Goal: Obtain resource: Download file/media

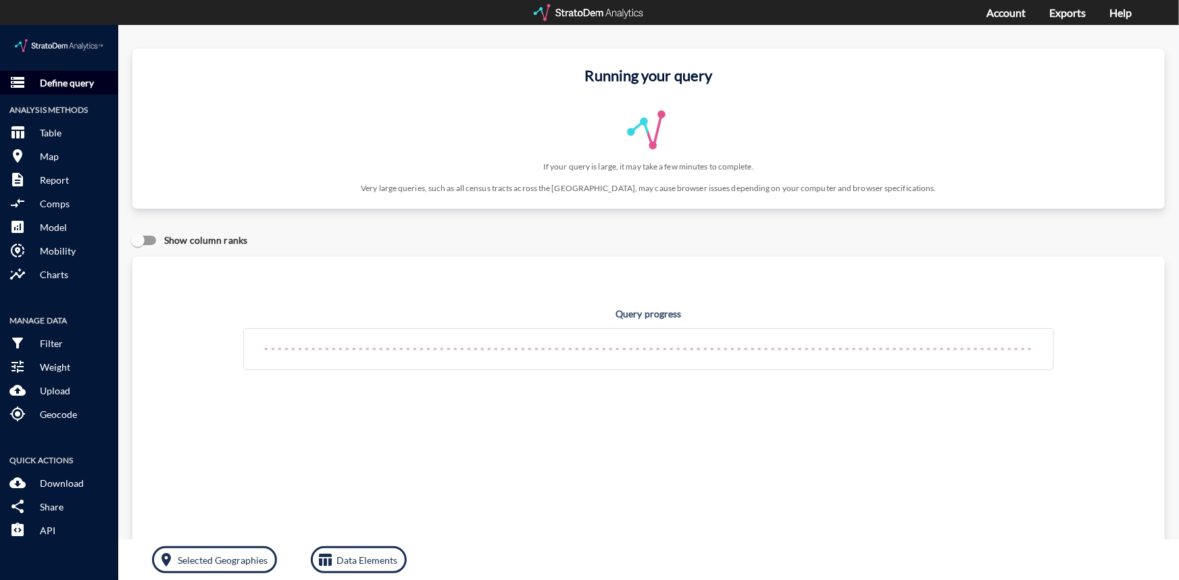
click p "Define query"
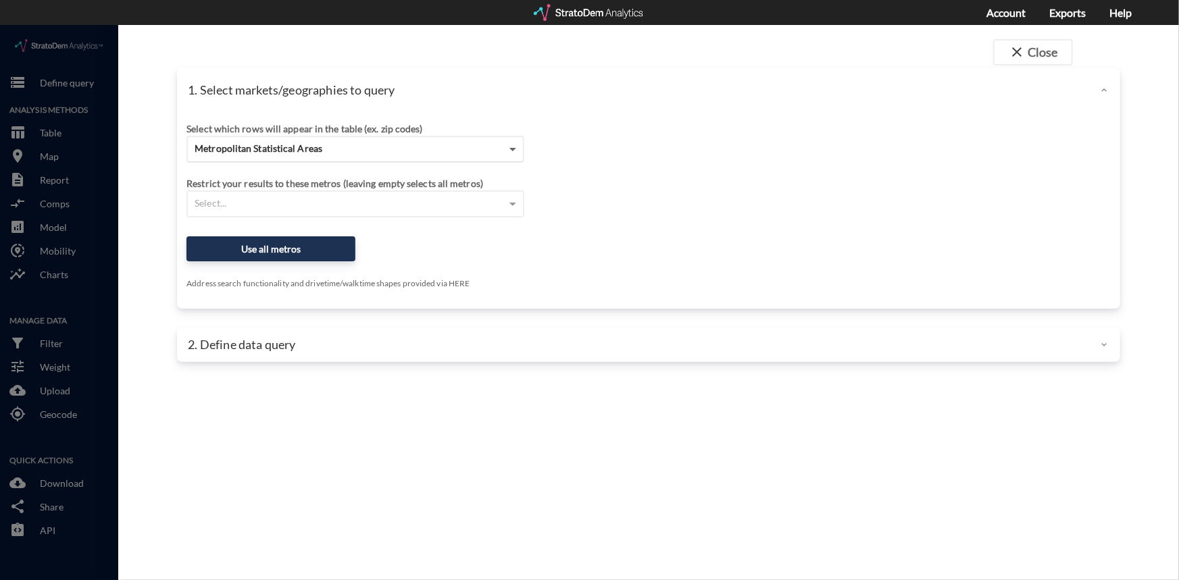
click span
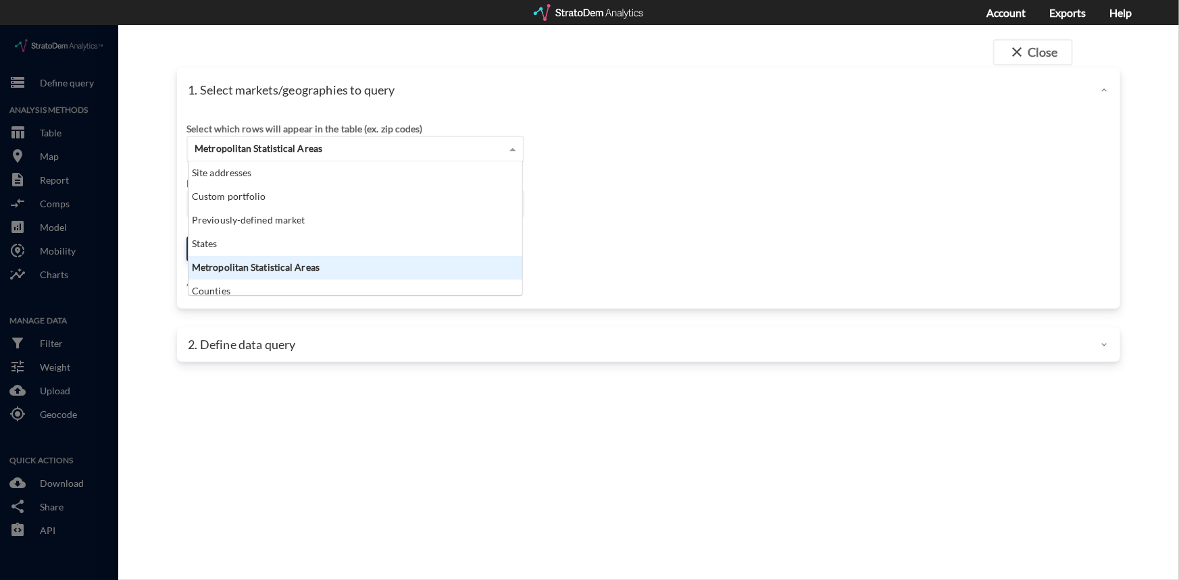
scroll to position [124, 326]
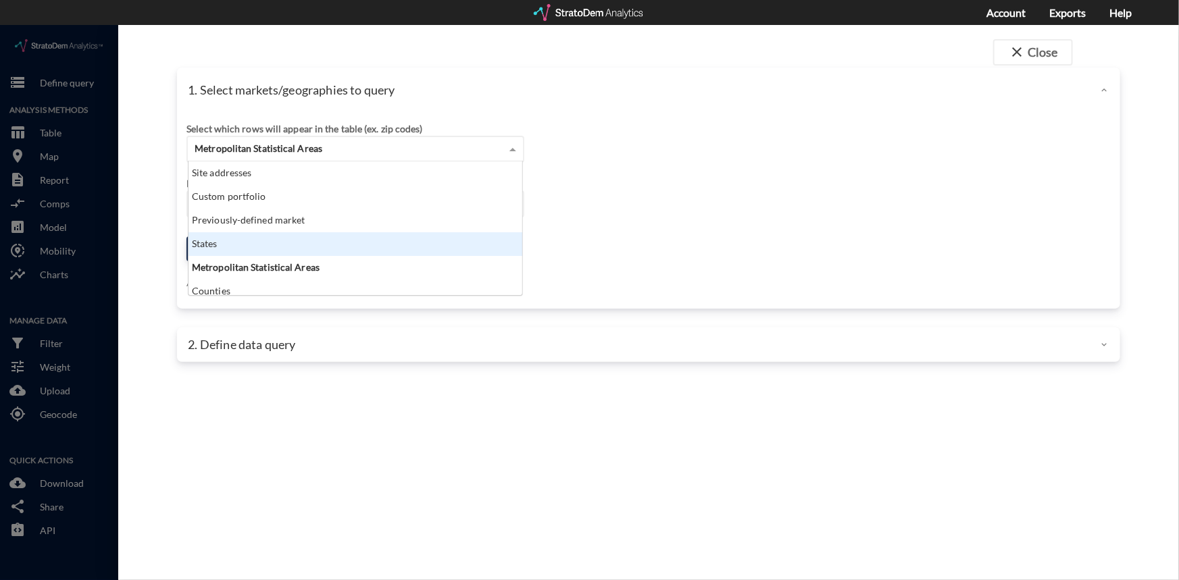
click div "States"
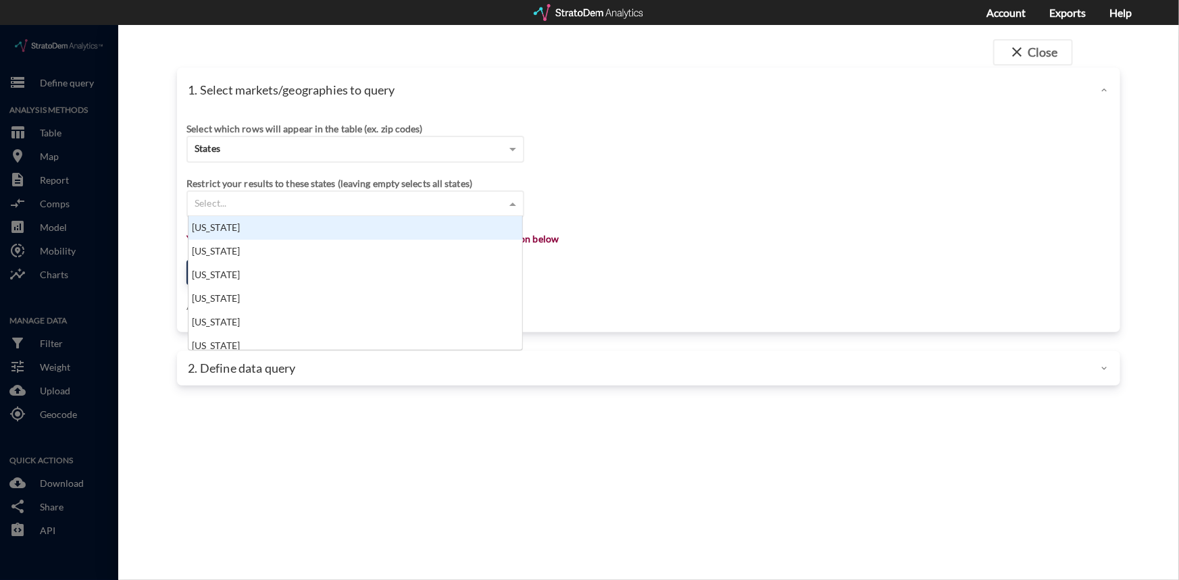
click span
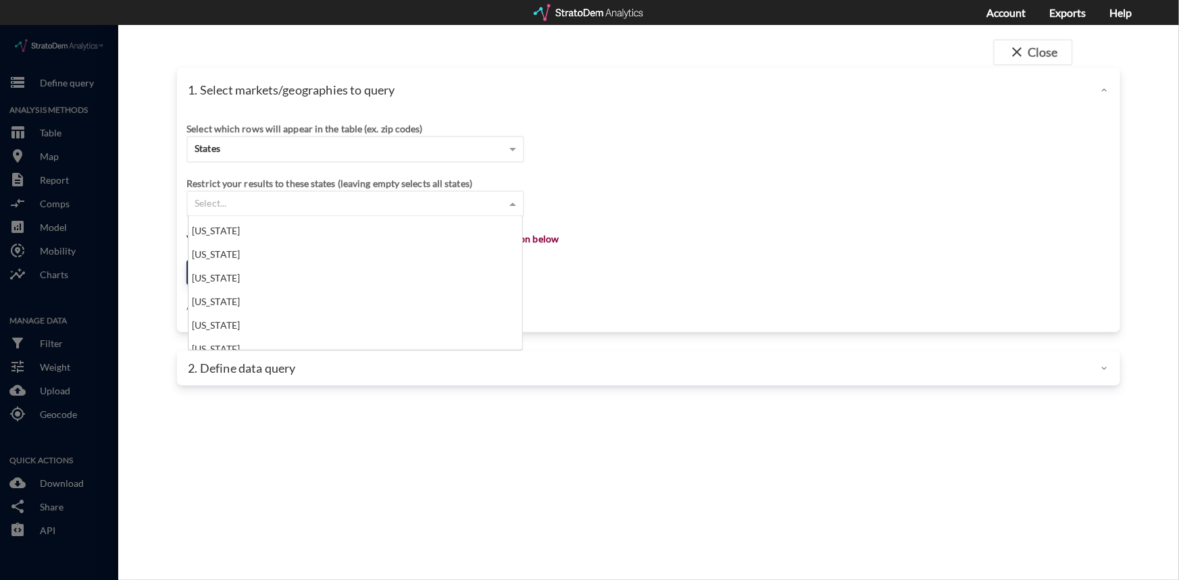
scroll to position [307, 0]
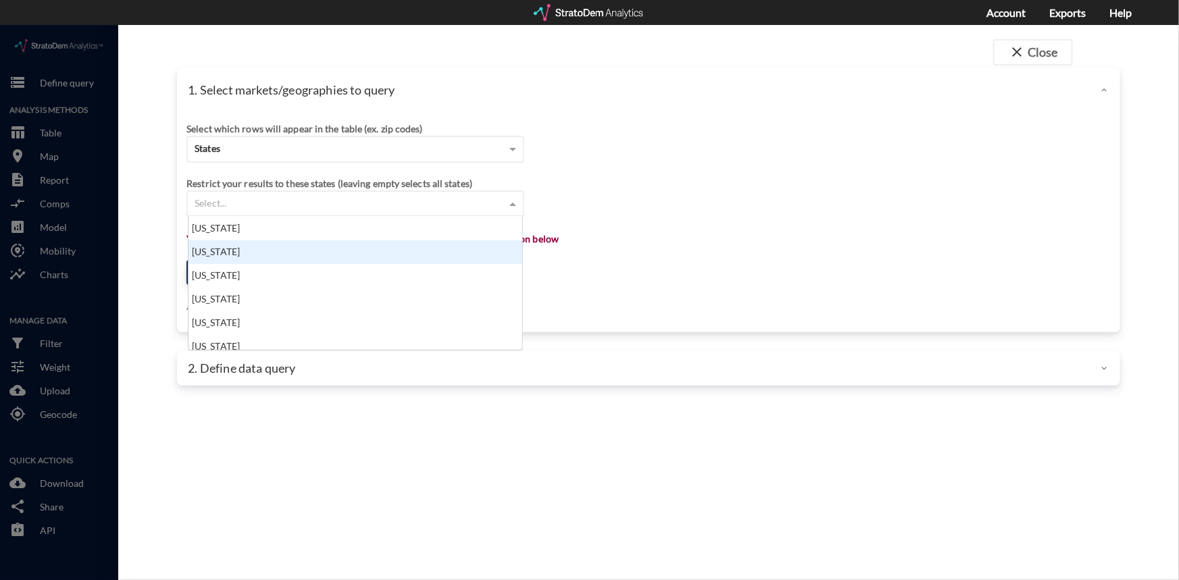
click div "Indiana"
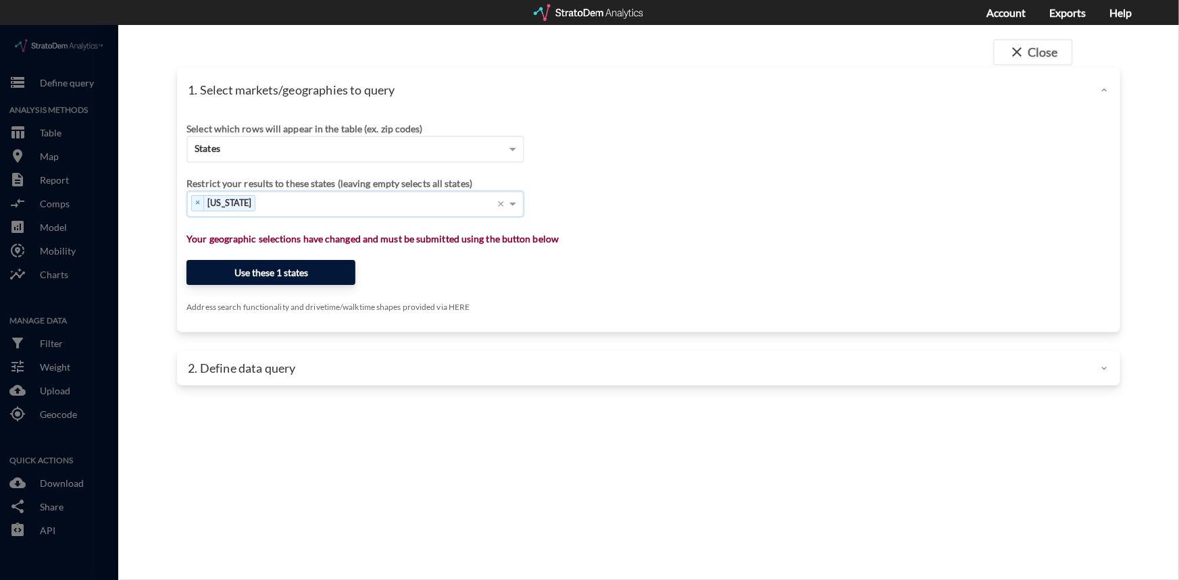
click button "Use these 1 states"
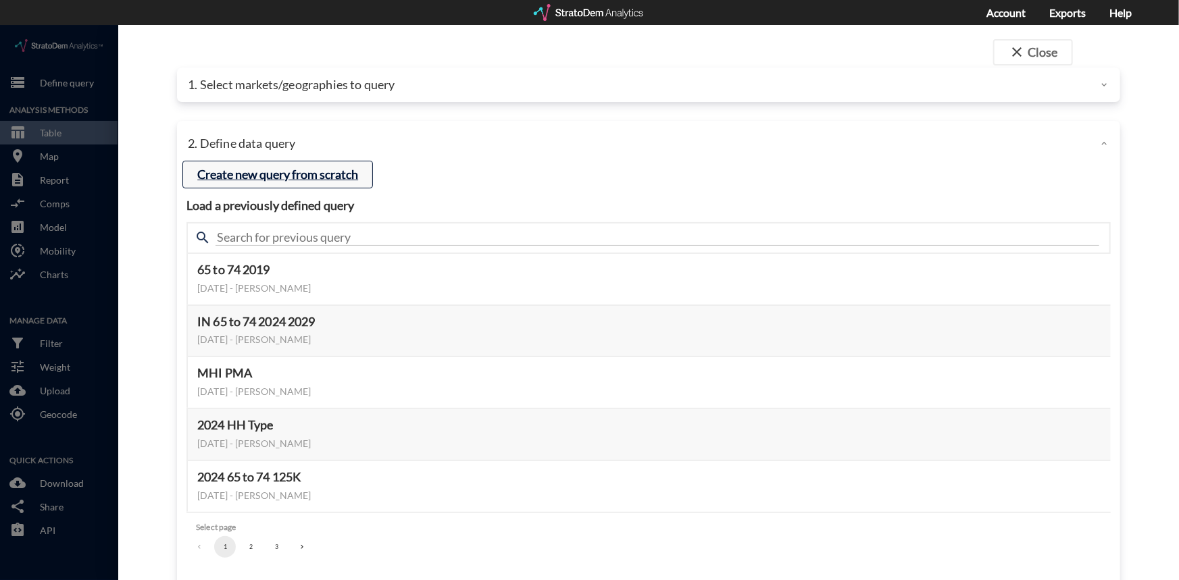
click button "Create new query from scratch"
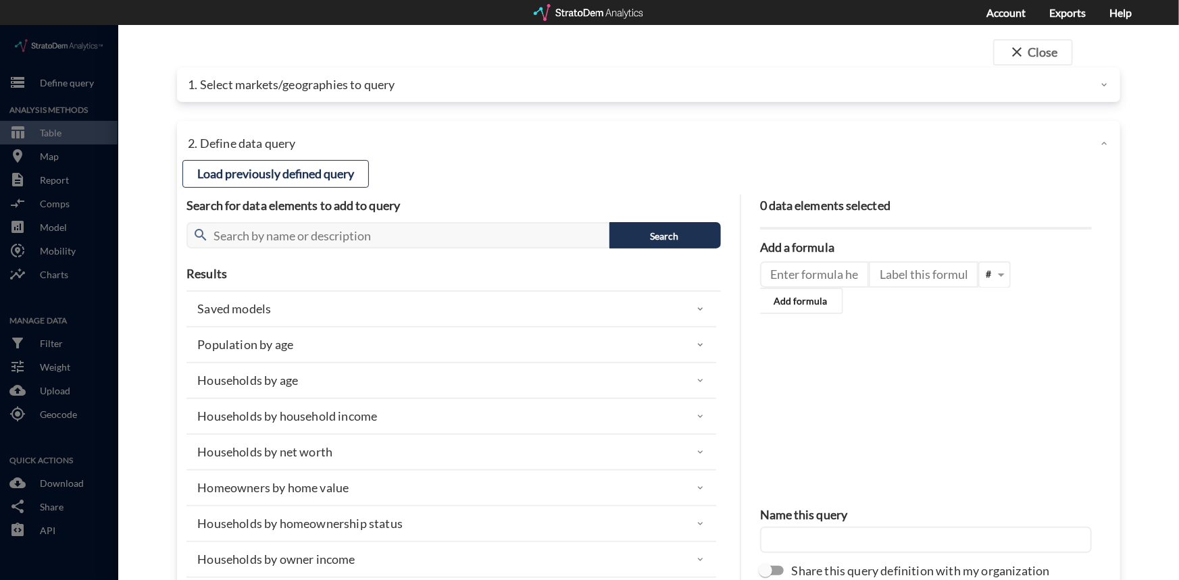
click icon
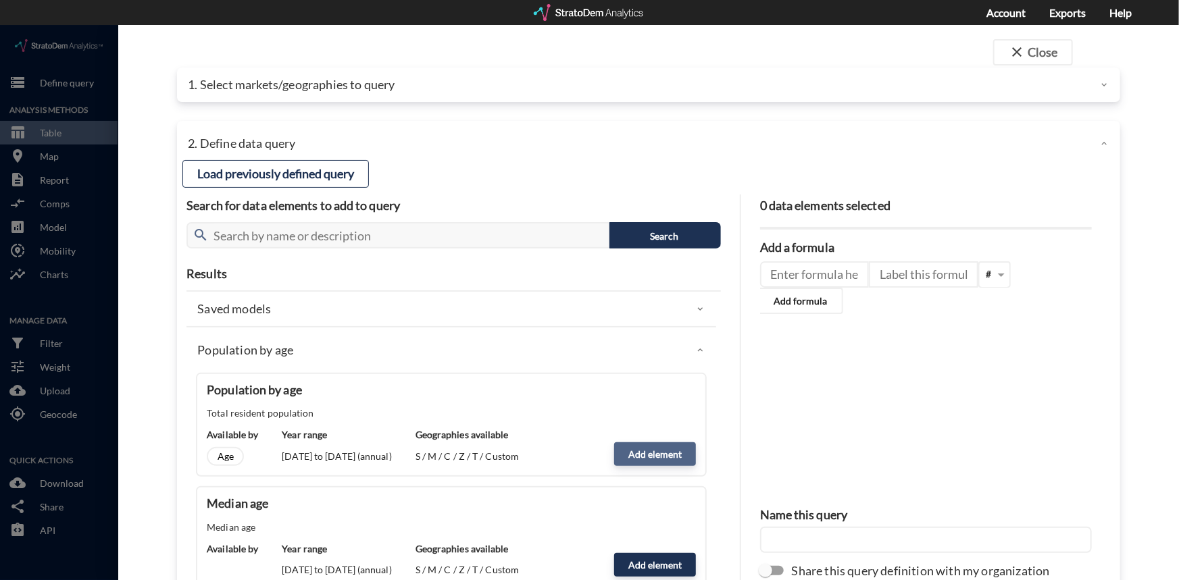
click button "Add element"
type input "POPULATION"
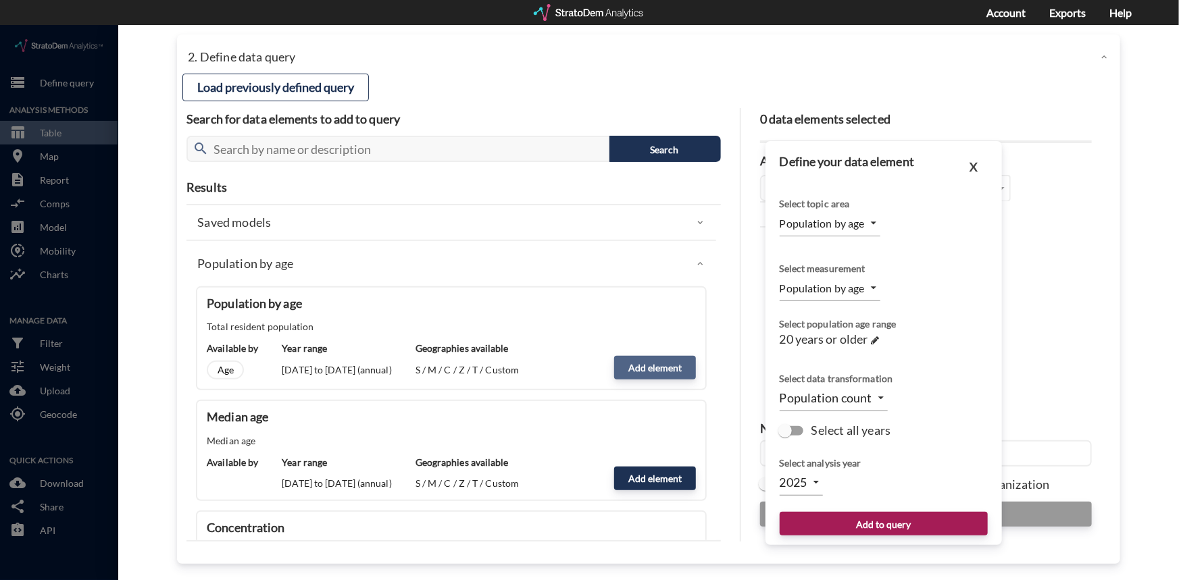
scroll to position [88, 0]
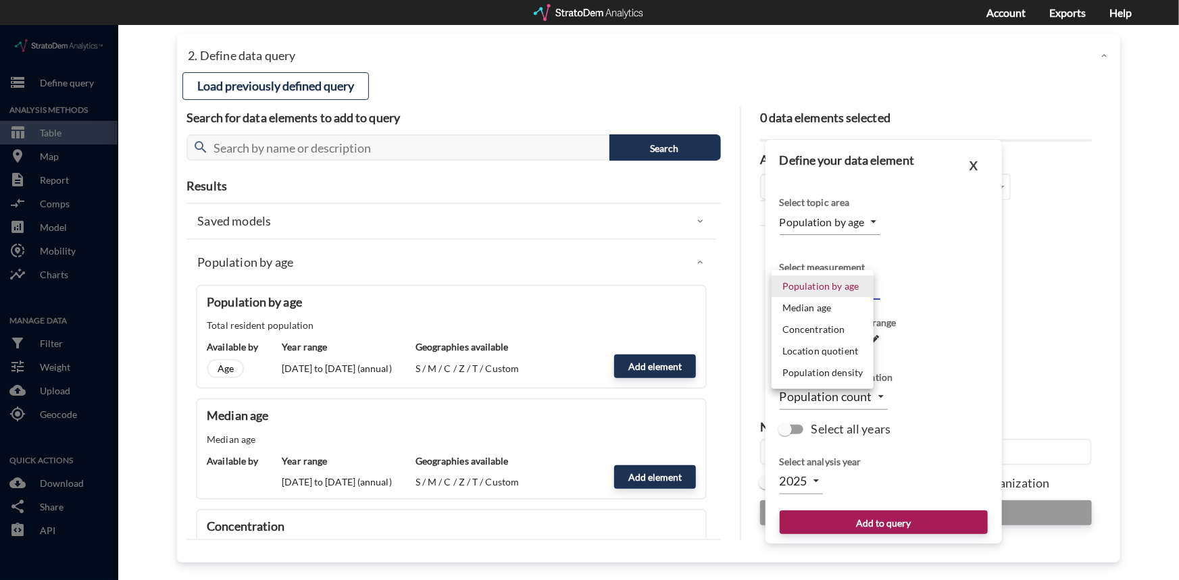
click body "/vantagepoint/us/-1 storage Define query Analysis Methods table_chart Table roo…"
click li "Population by age"
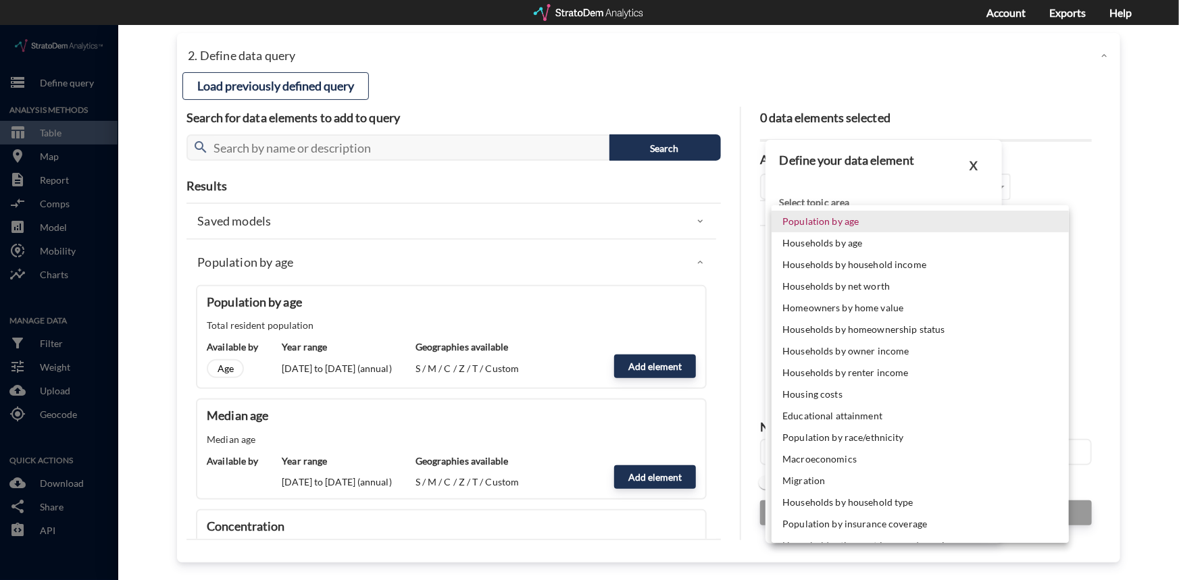
click body "/vantagepoint/us/-1 storage Define query Analysis Methods table_chart Table roo…"
click li "Population by age"
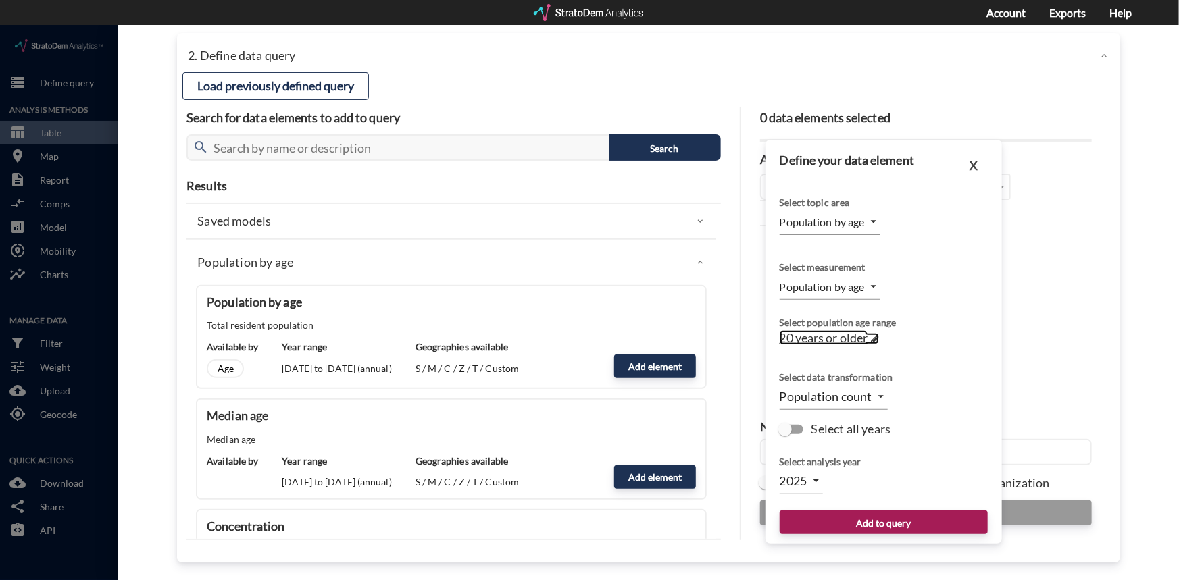
click span "20 years or older"
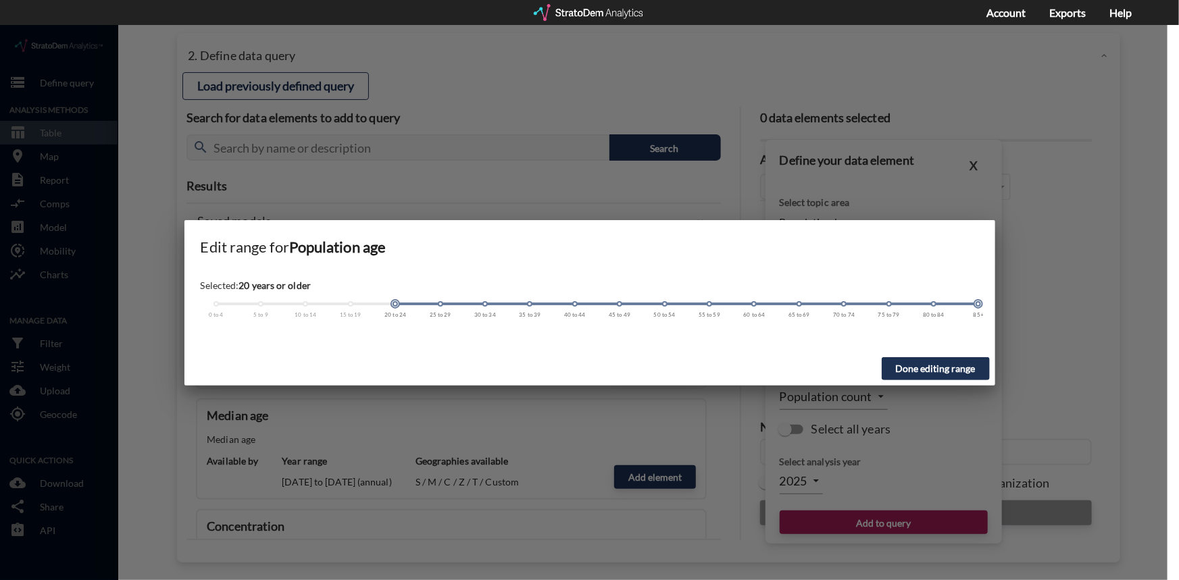
click span
click div "0 to 4 5 to 9 10 to 14 15 to 19 20 to 24 25 to 29 30 to 34 35 to 39 40 to 44 45…"
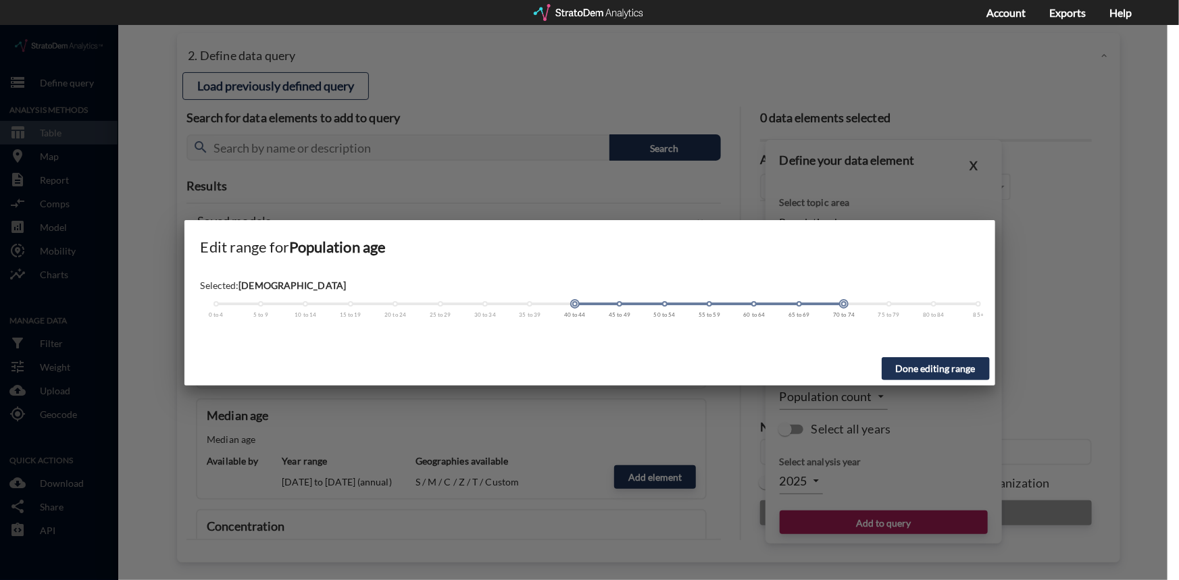
click div "0 to 4 5 to 9 10 to 14 15 to 19 20 to 24 25 to 29 30 to 34 35 to 39 40 to 44 45…"
click span
click button "Done editing range"
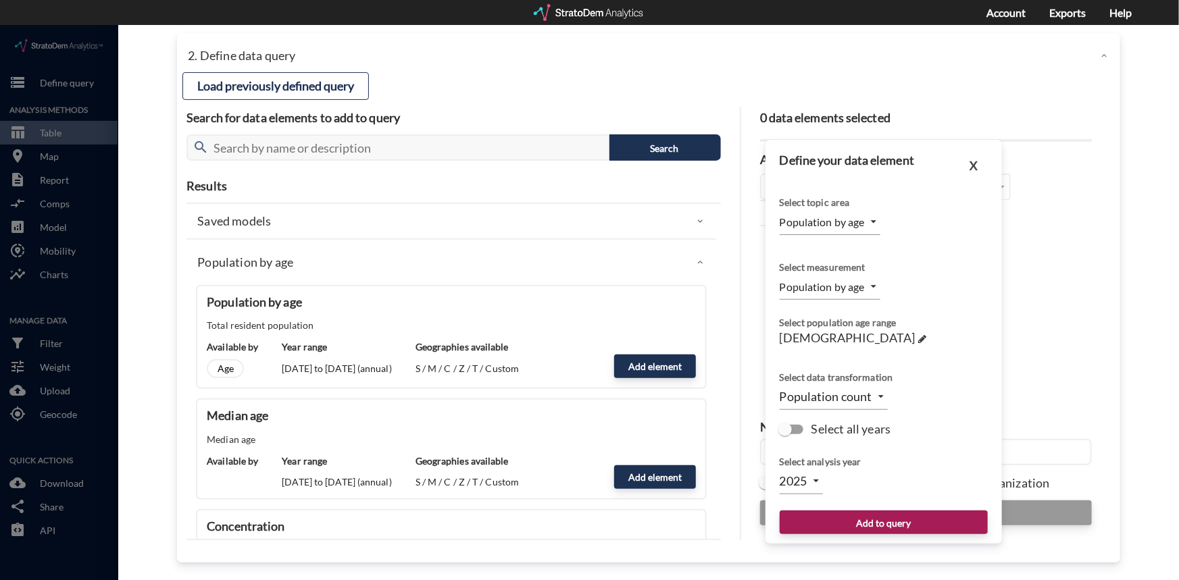
click body "/vantagepoint/us/-1 storage Define query Analysis Methods table_chart Table roo…"
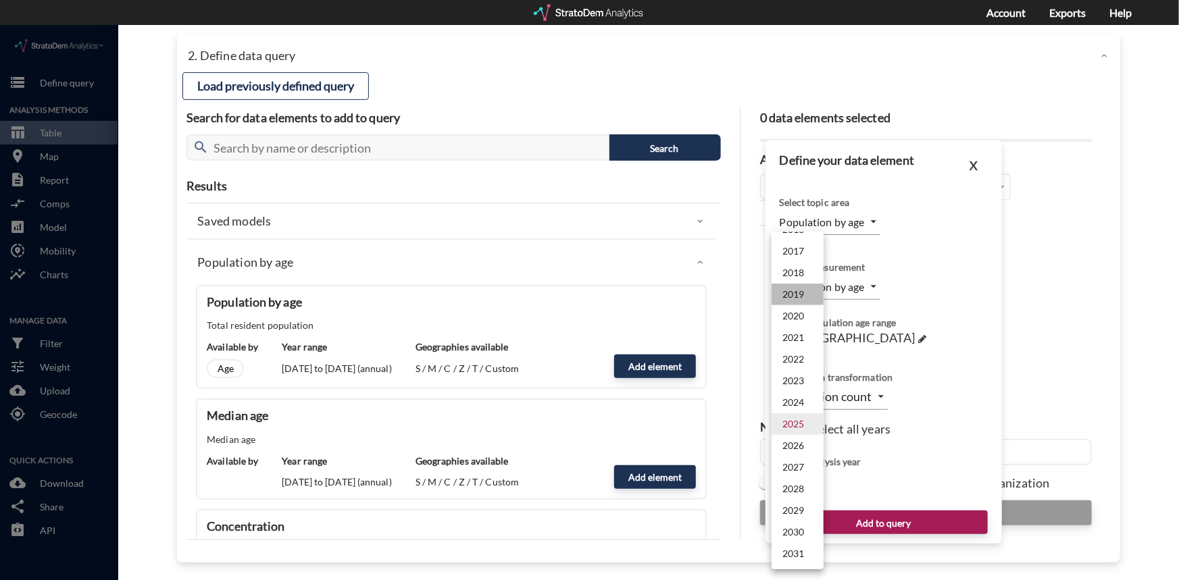
click li "2019"
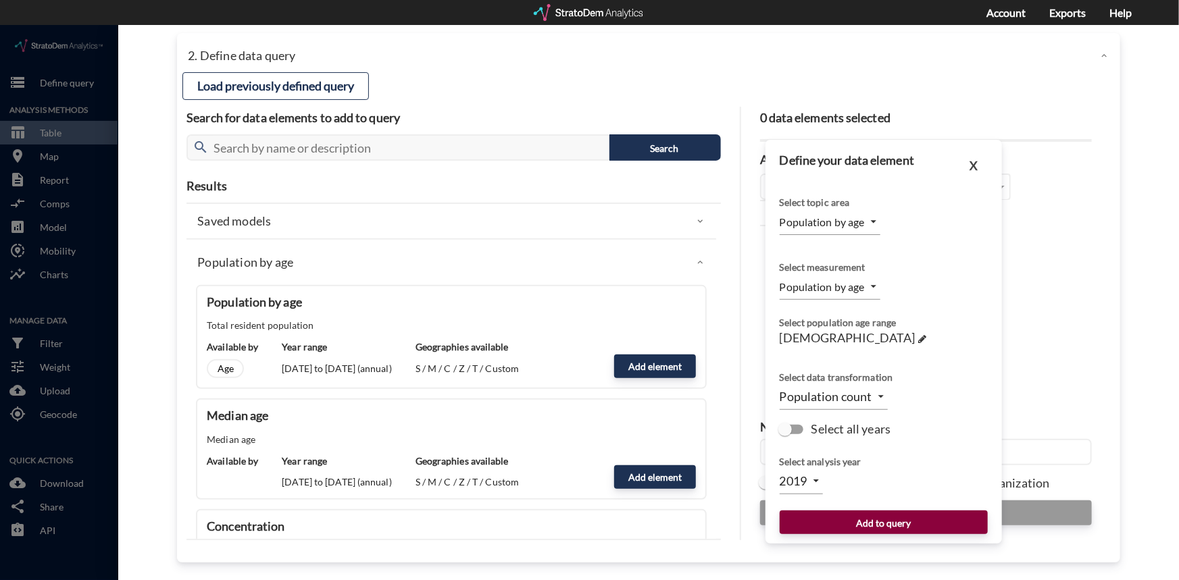
click button "Add to query"
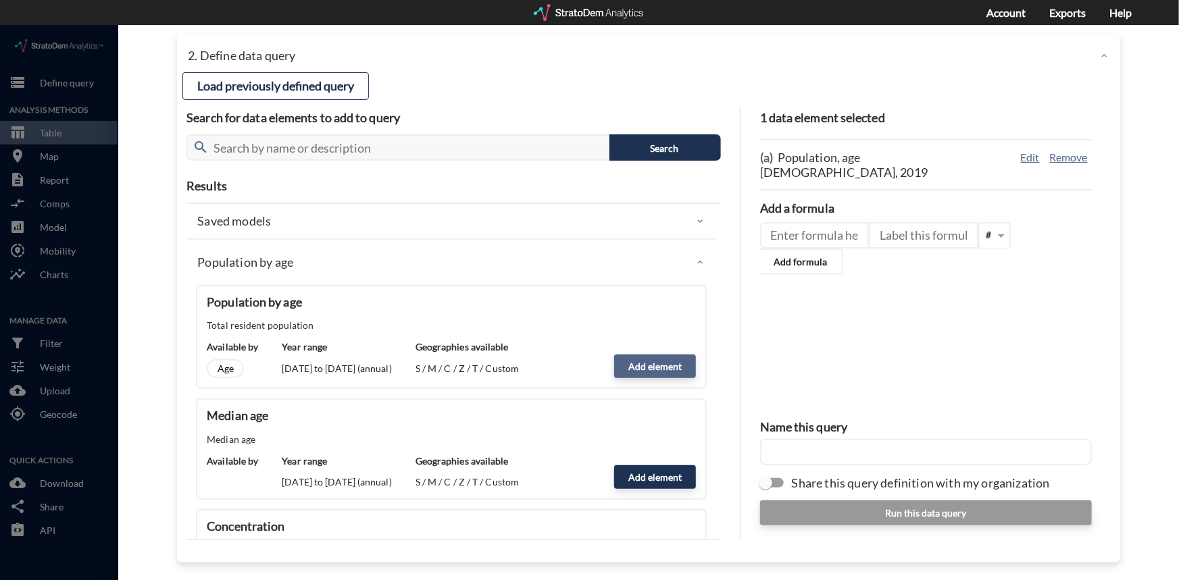
click button "Add element"
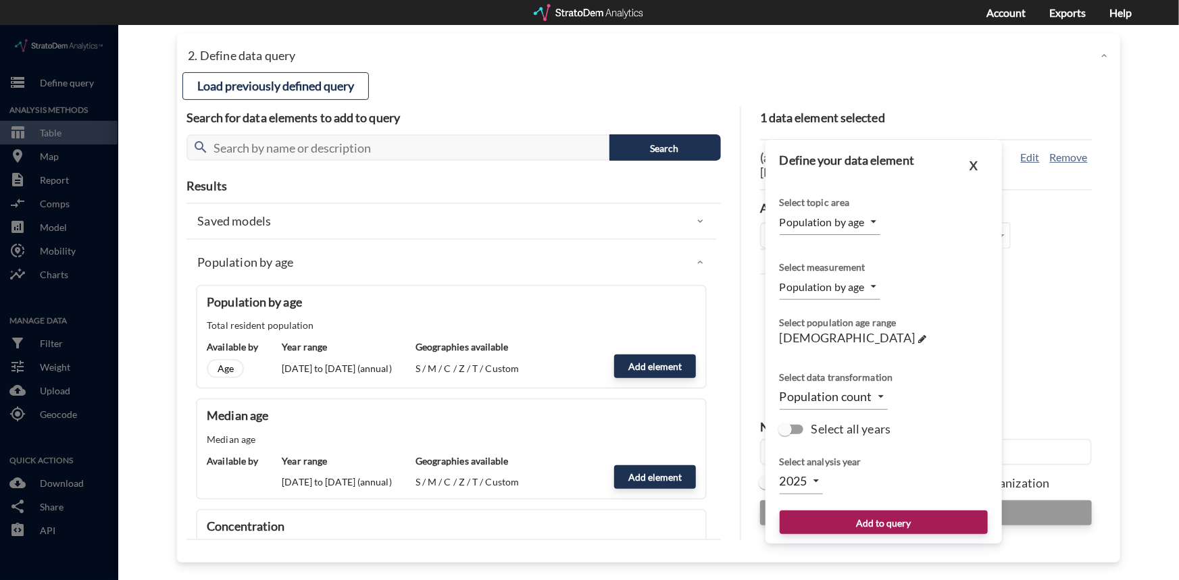
click body "/vantagepoint/us/-1 storage Define query Analysis Methods table_chart Table roo…"
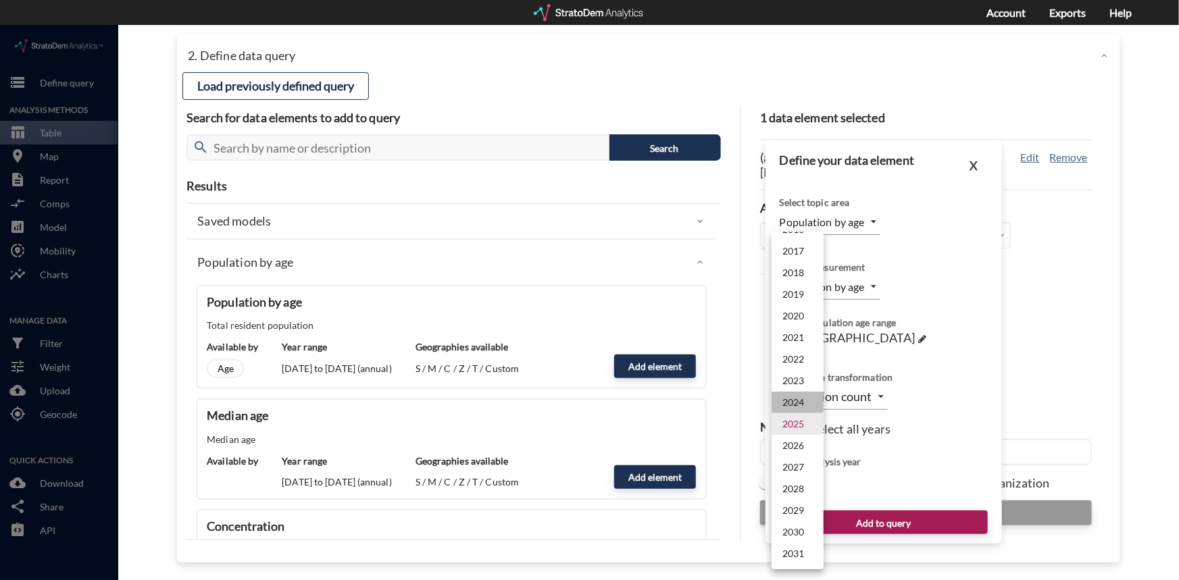
click li "2024"
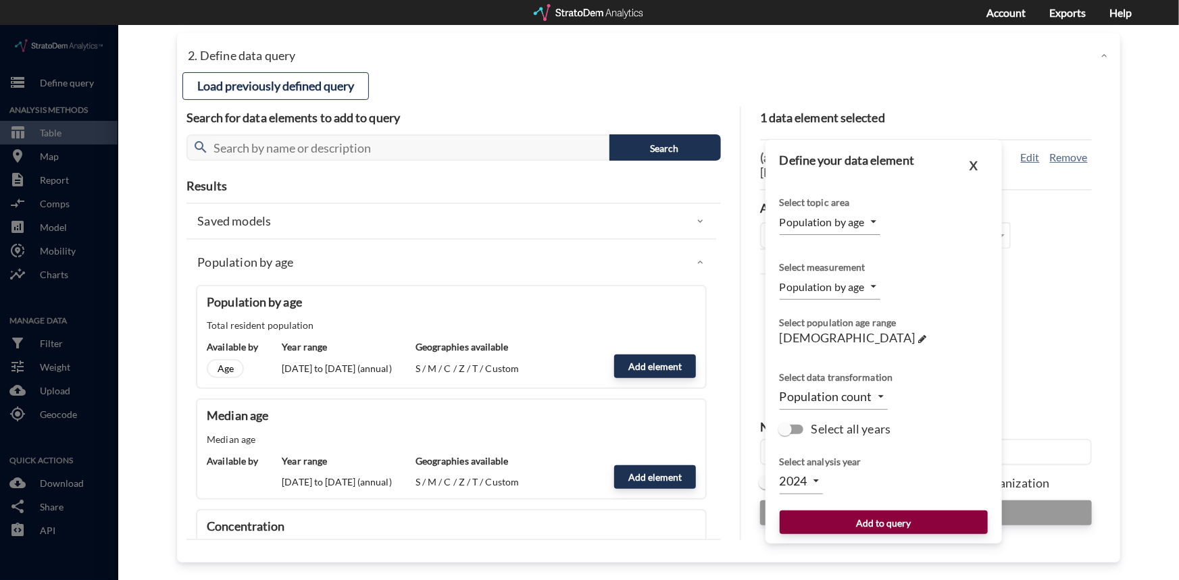
click button "Add to query"
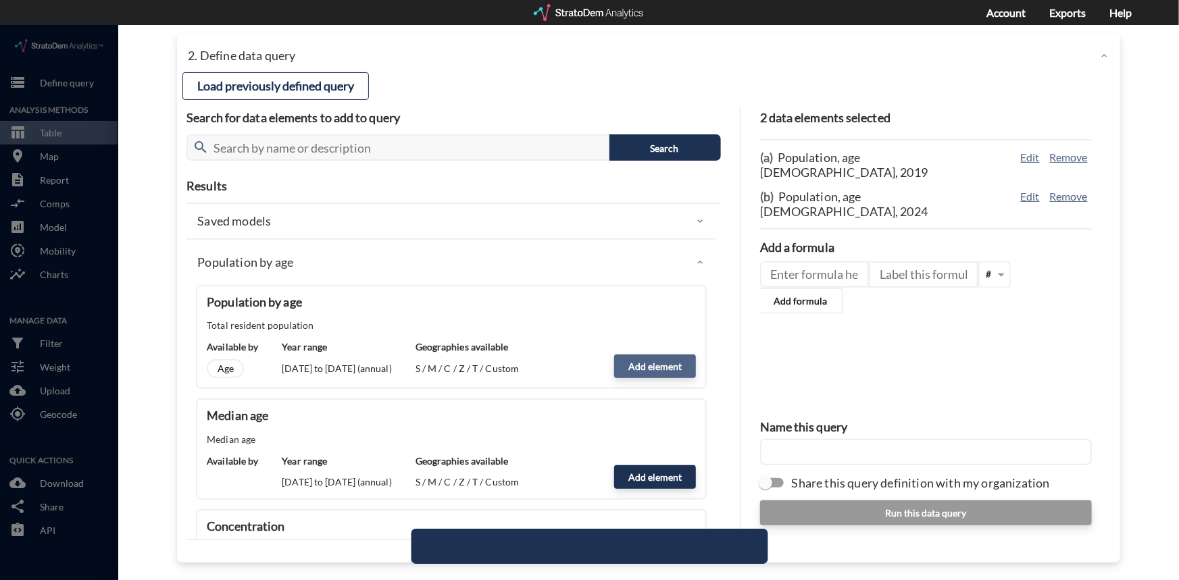
click button "Add element"
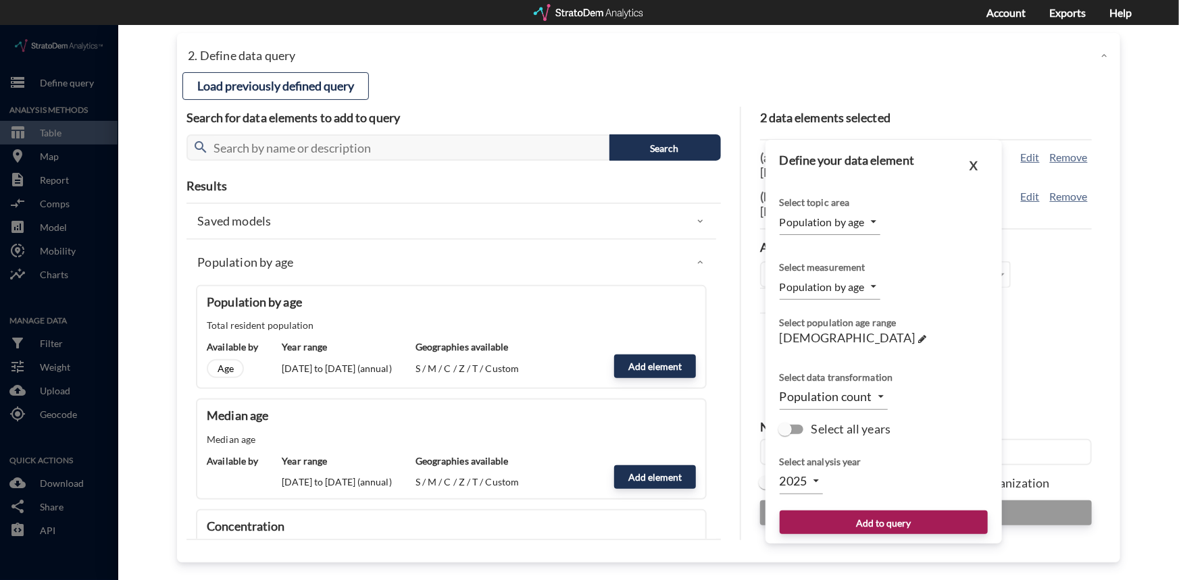
click body "/vantagepoint/us/-1 storage Define query Analysis Methods table_chart Table roo…"
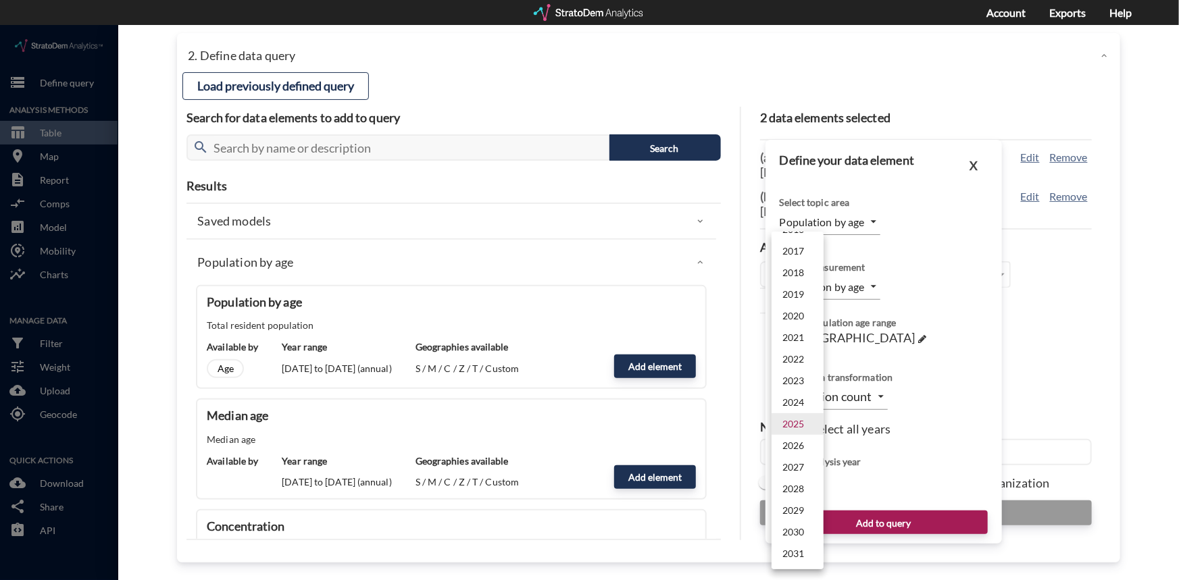
click li "2029"
type input "2029"
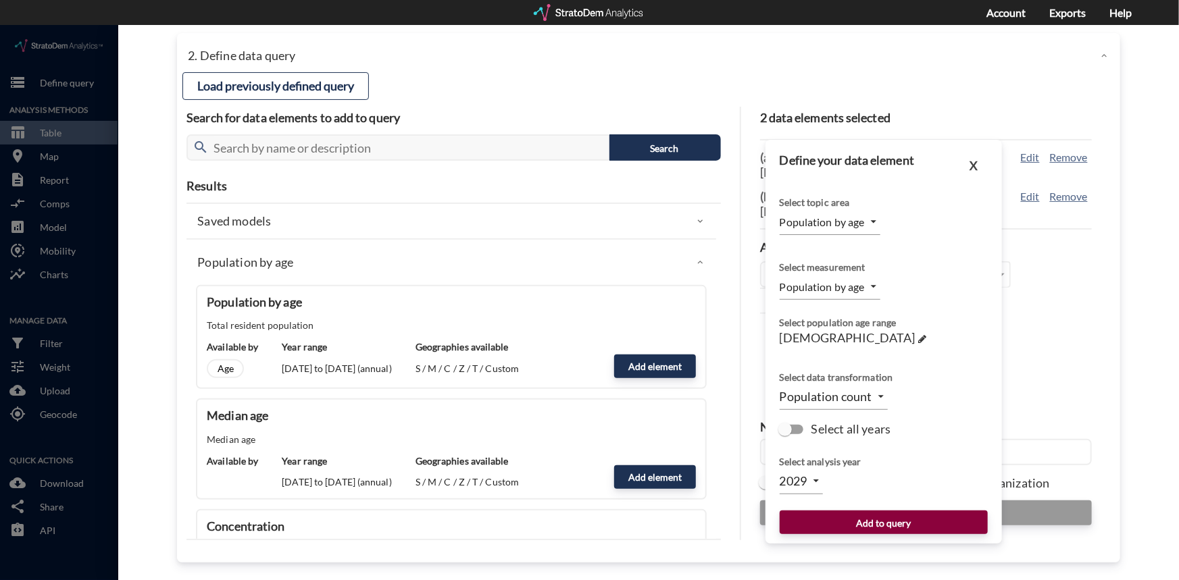
click button "Add to query"
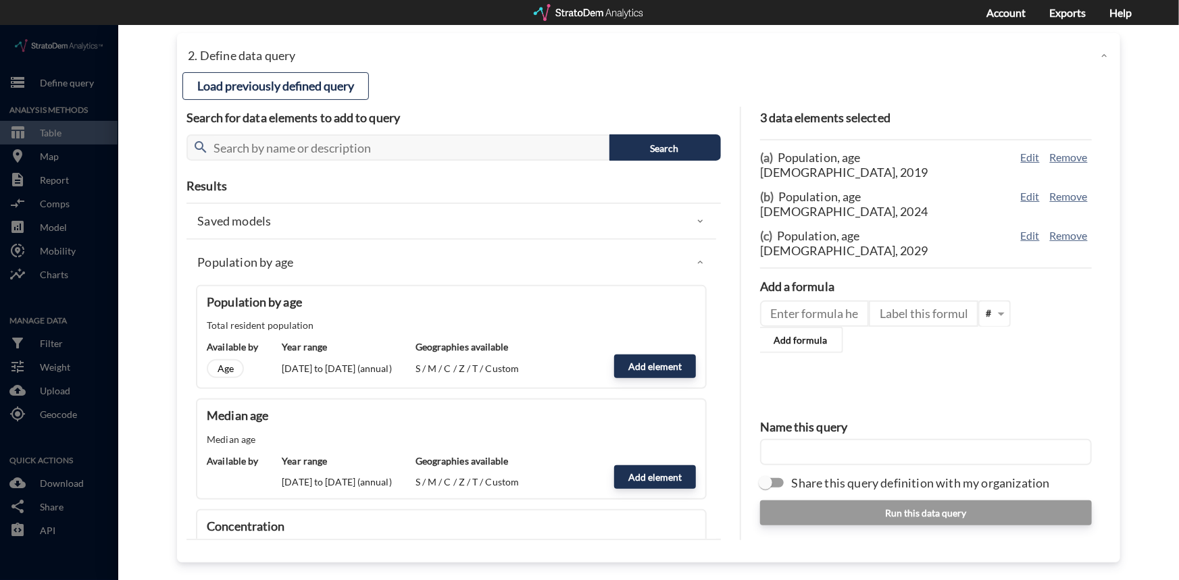
click input "text"
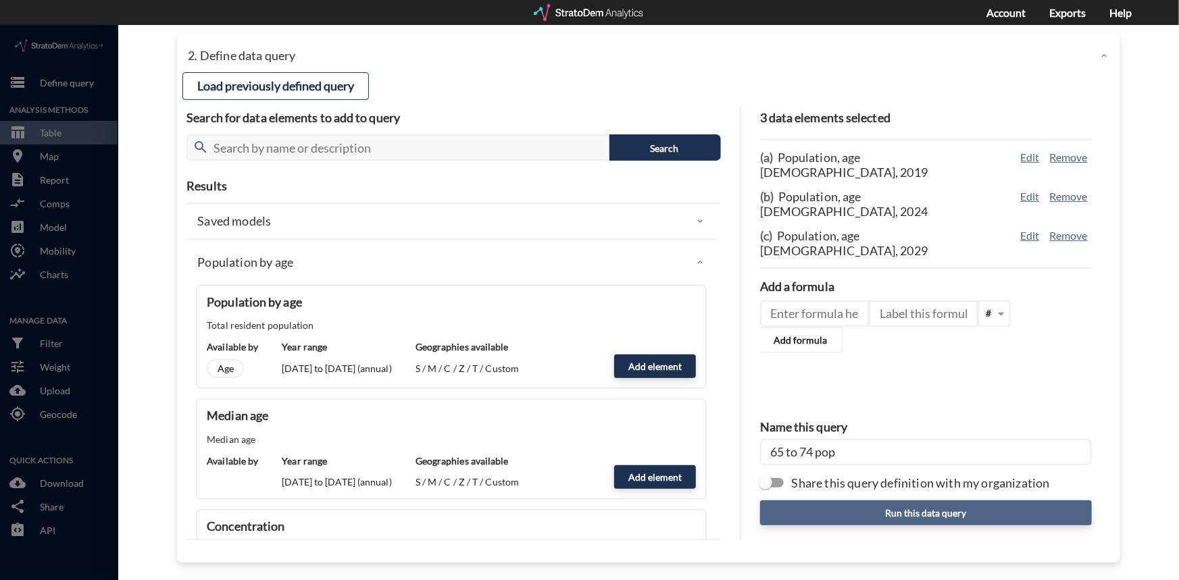
type input "65 to 74 pop"
click button "Run this data query"
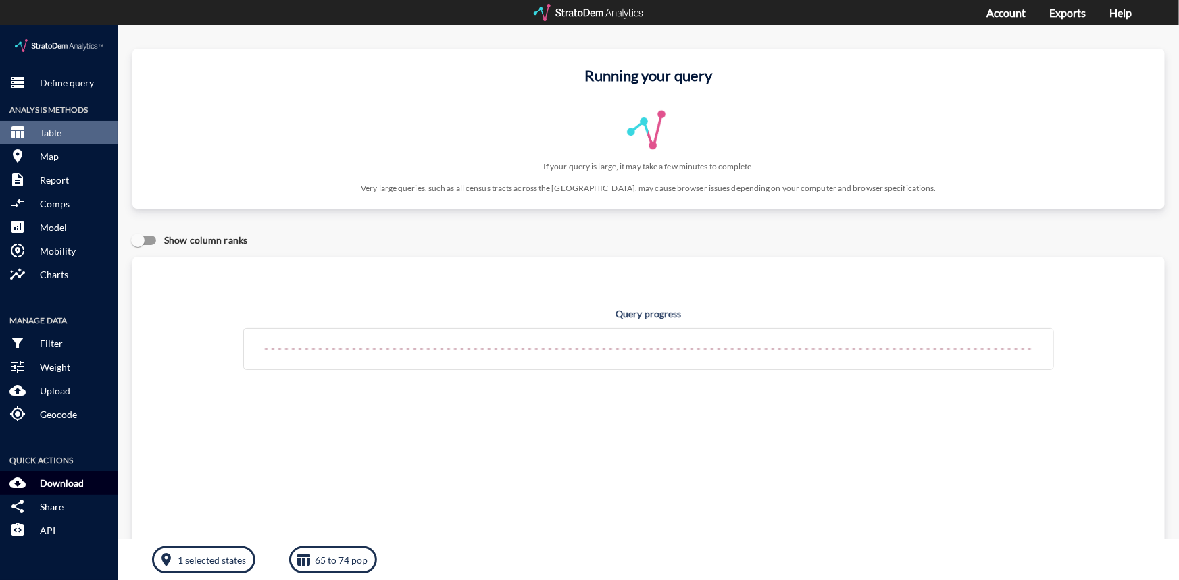
click p "Download"
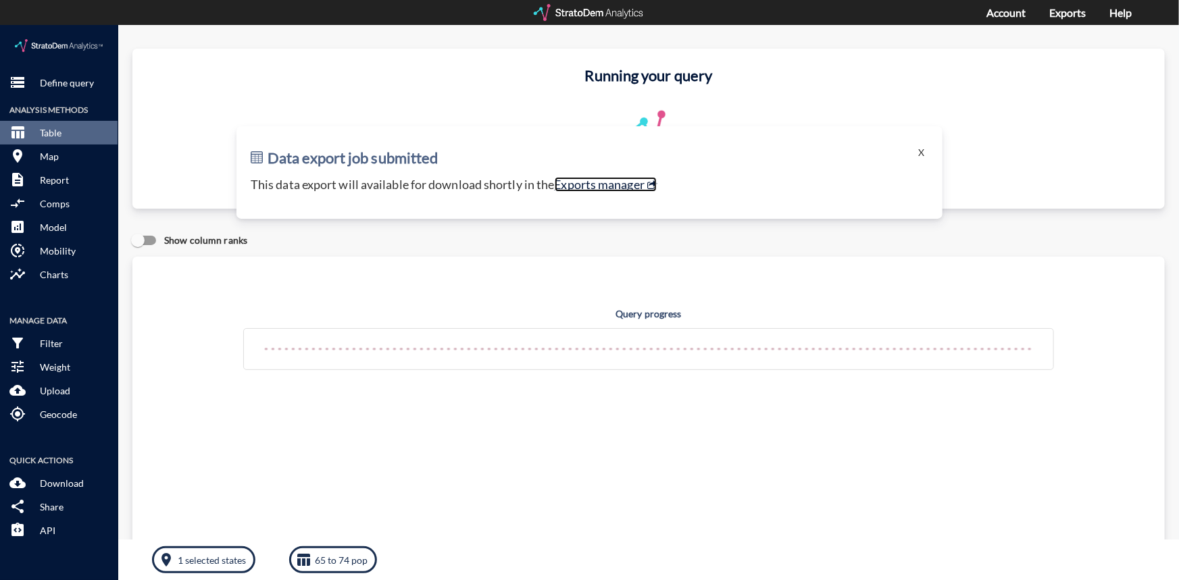
click link "Exports manager"
click button "X"
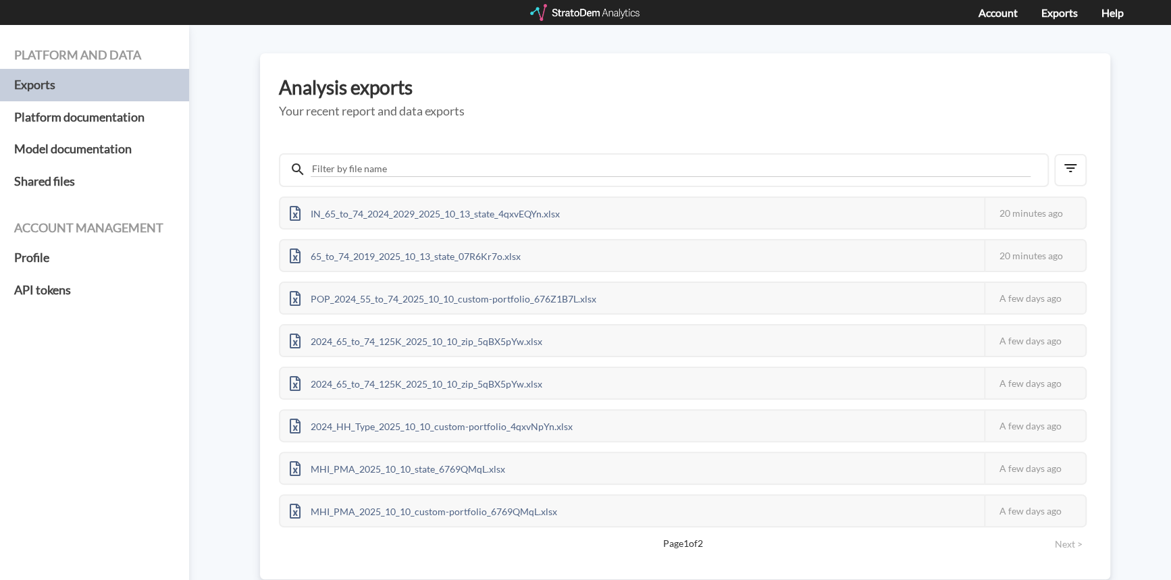
click at [576, 7] on div at bounding box center [585, 12] width 111 height 17
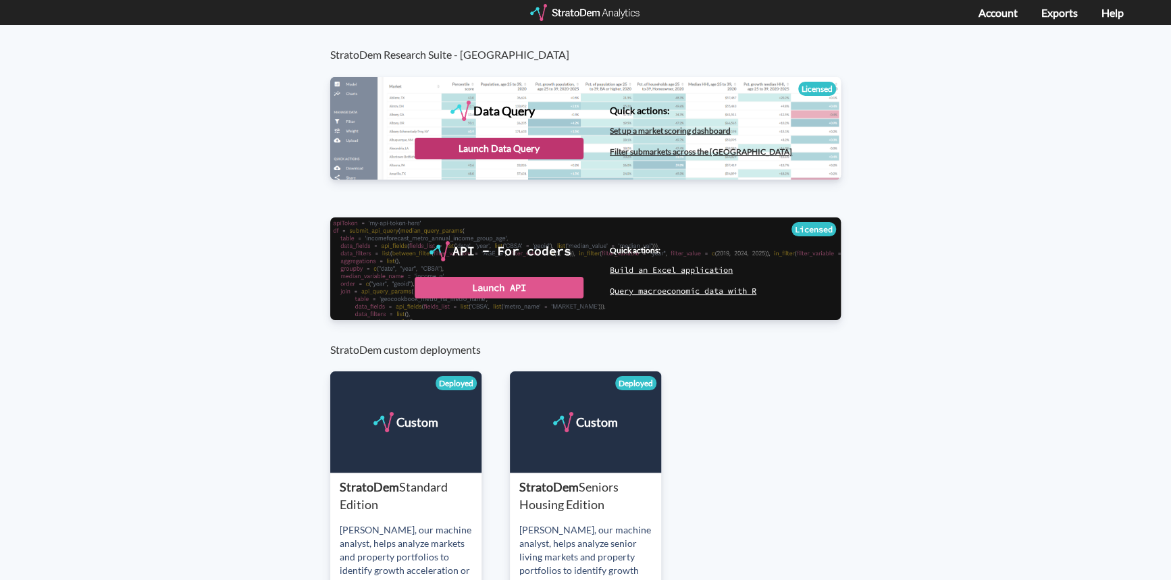
click at [496, 145] on div "Launch Data Query" at bounding box center [499, 149] width 169 height 22
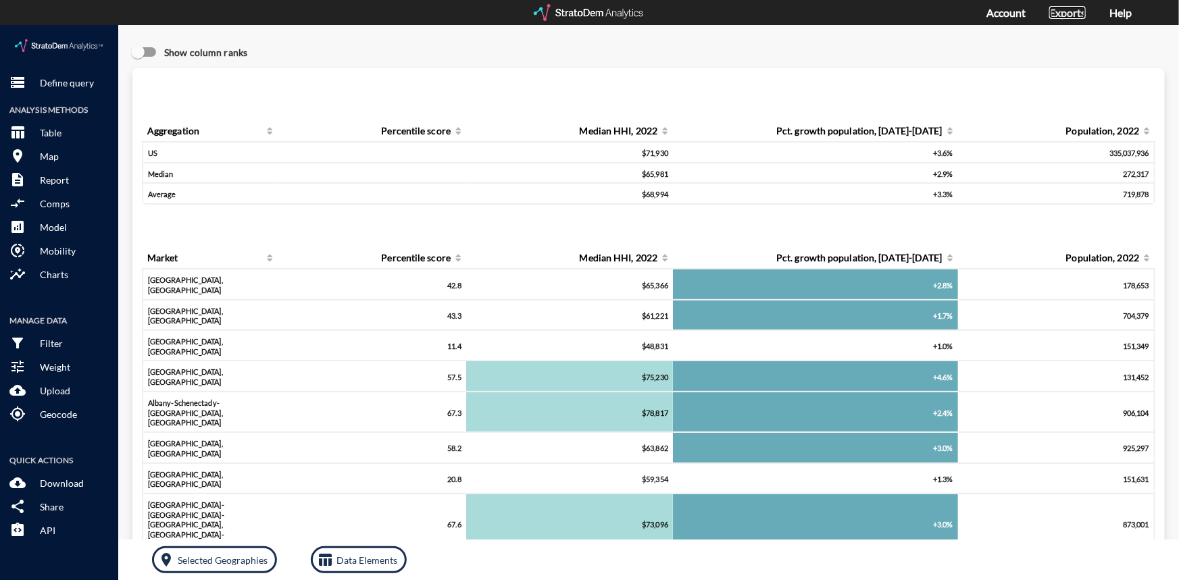
click at [1077, 7] on link "Exports" at bounding box center [1067, 12] width 36 height 13
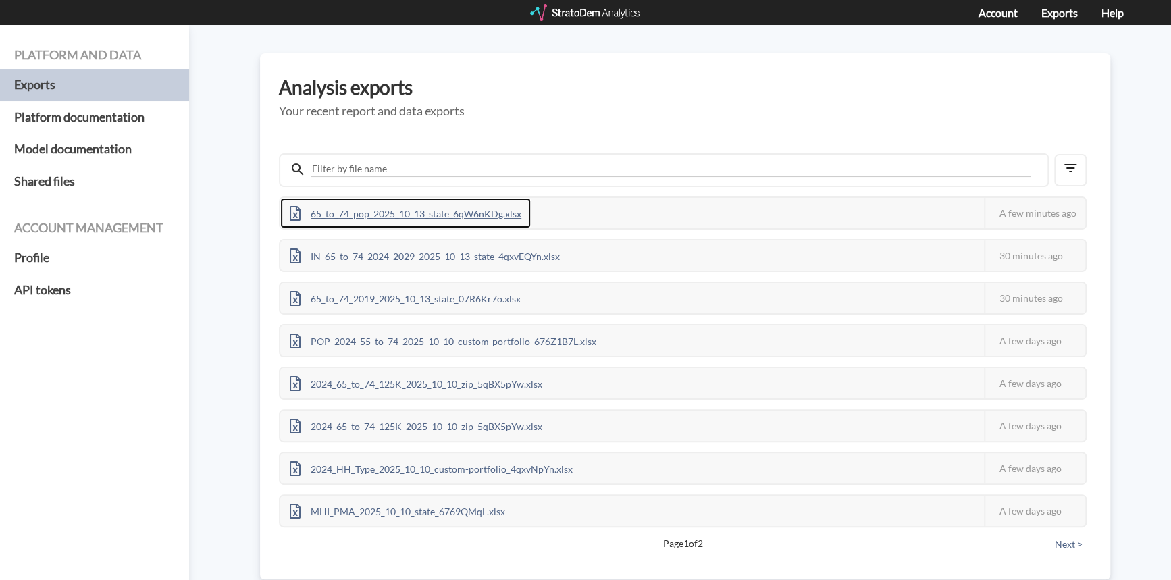
click at [437, 212] on div "65_to_74_pop_2025_10_13_state_6qW6nKDg.xlsx" at bounding box center [405, 213] width 251 height 30
click at [471, 213] on div "65_to_74_pop_2025_10_13_state_6qW6nKDg.xlsx" at bounding box center [405, 213] width 251 height 30
click at [415, 213] on div "65_to_74_pop_2025_10_13_state_6qW6nKDg.xlsx" at bounding box center [405, 213] width 251 height 30
